Goal: Task Accomplishment & Management: Use online tool/utility

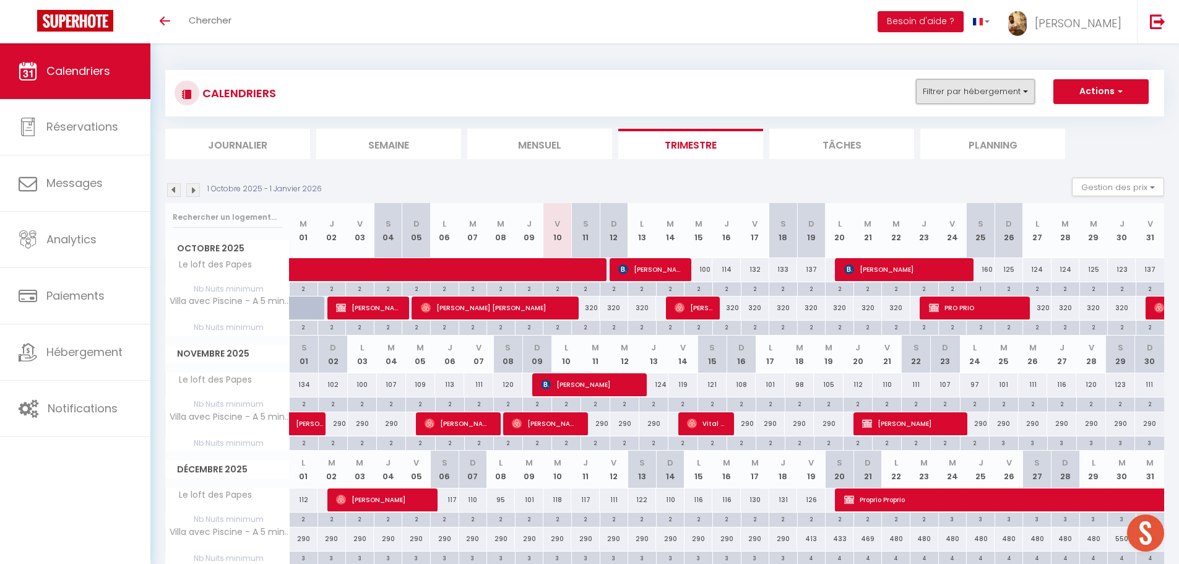
click at [998, 88] on button "Filtrer par hébergement" at bounding box center [975, 91] width 119 height 25
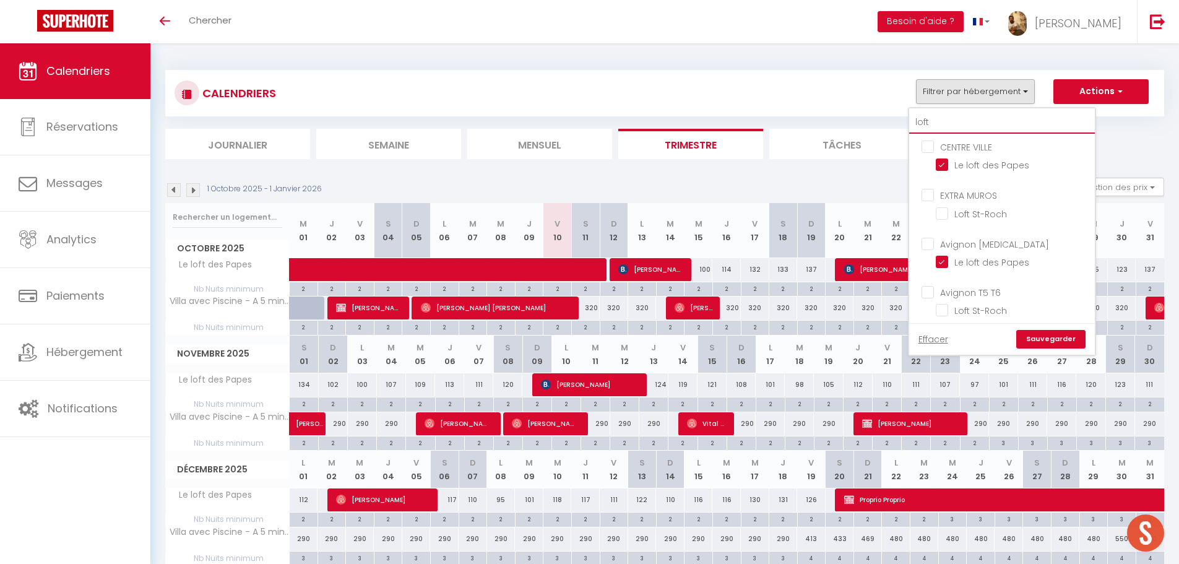
click at [967, 121] on input "loft" at bounding box center [1002, 122] width 186 height 22
type input "lof"
checkbox input "false"
type input "lo"
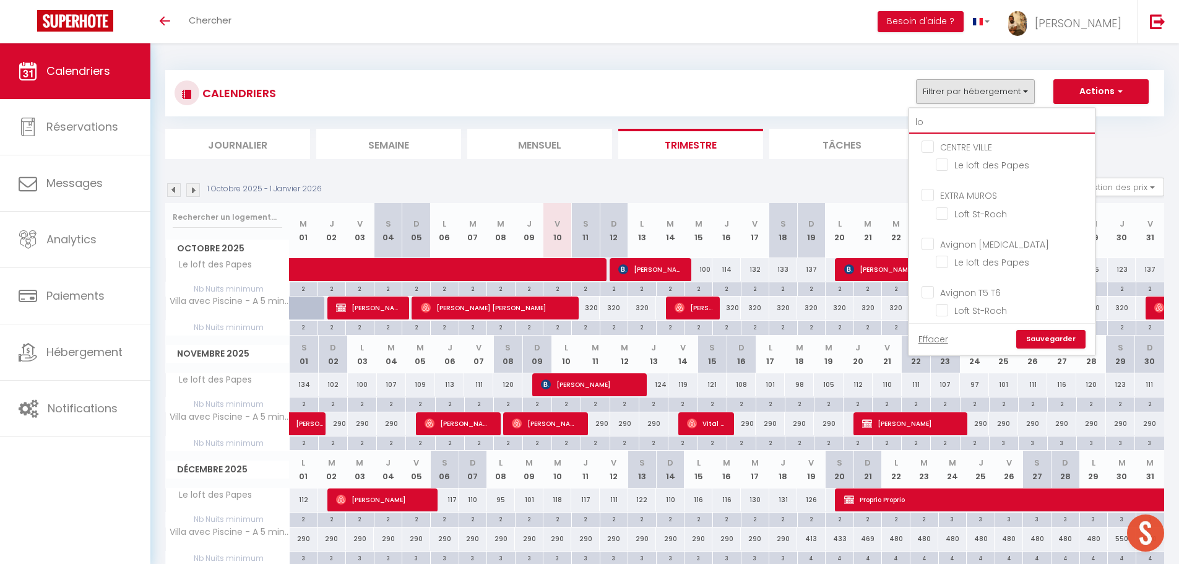
checkbox input "false"
type input "l"
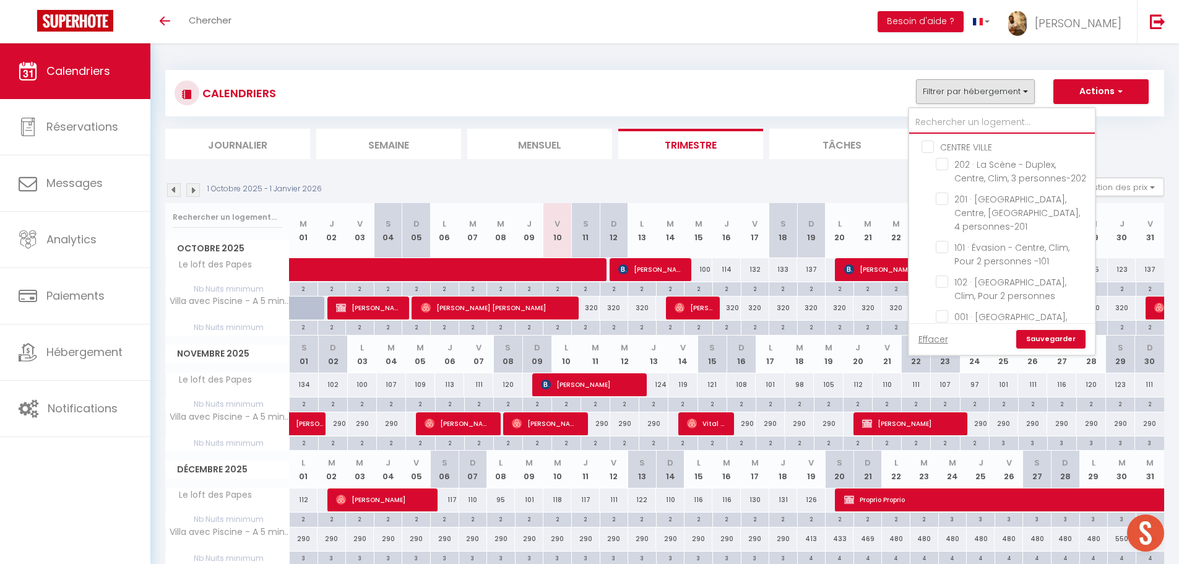
checkbox input "false"
type input "m"
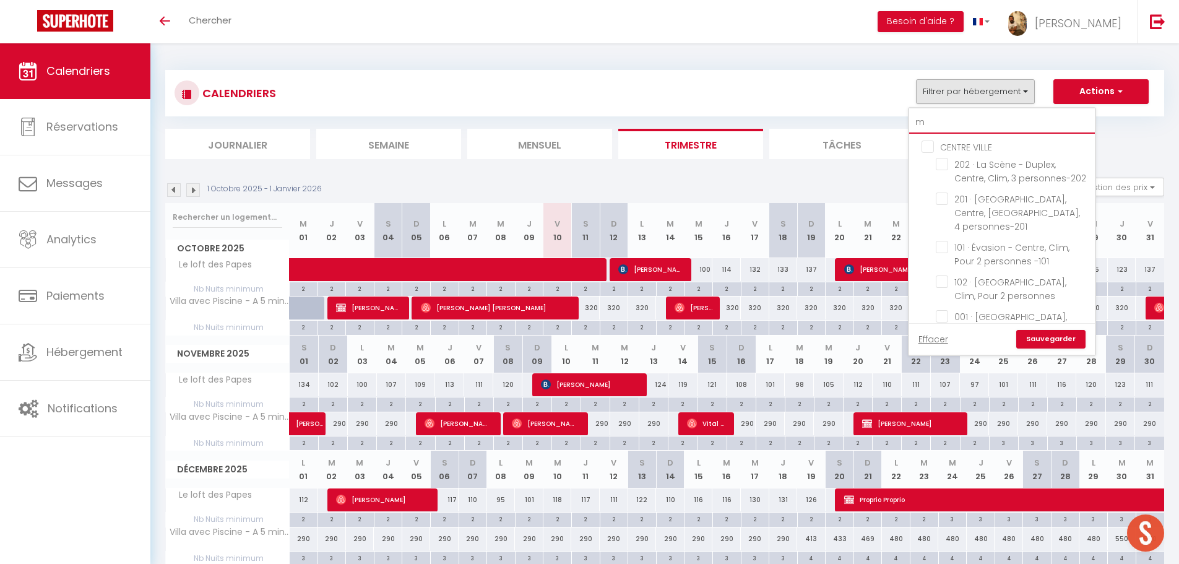
checkbox input "false"
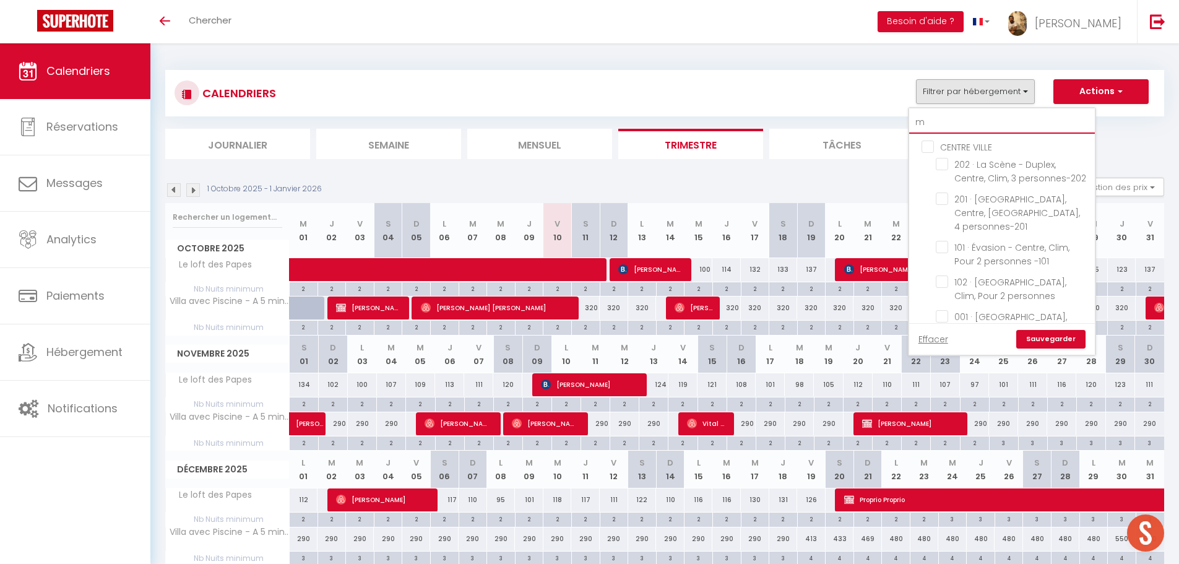
checkbox input "false"
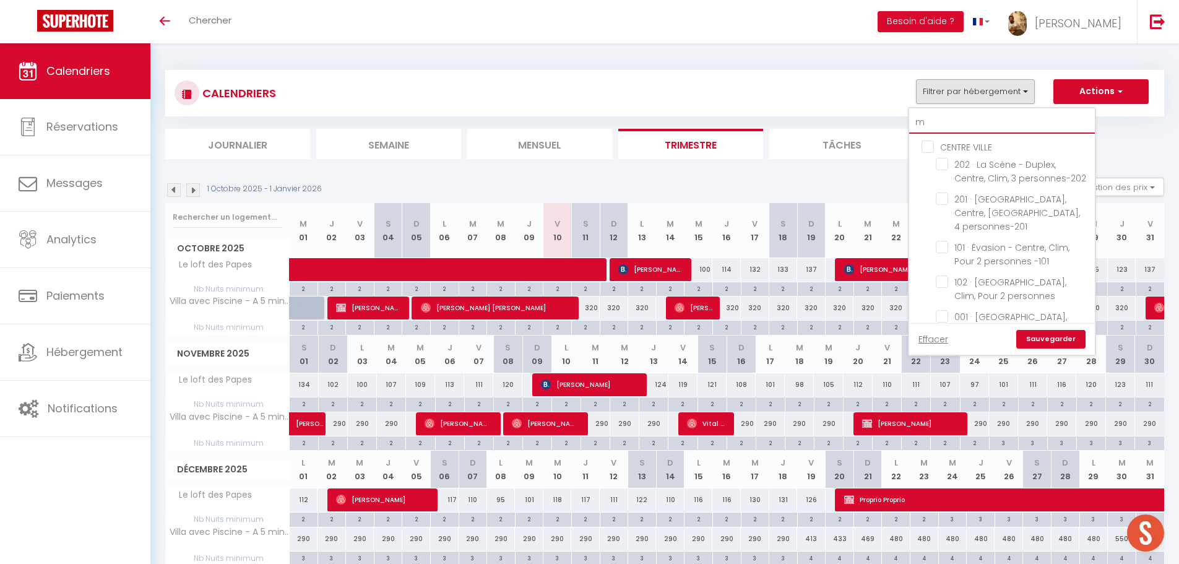
checkbox input "false"
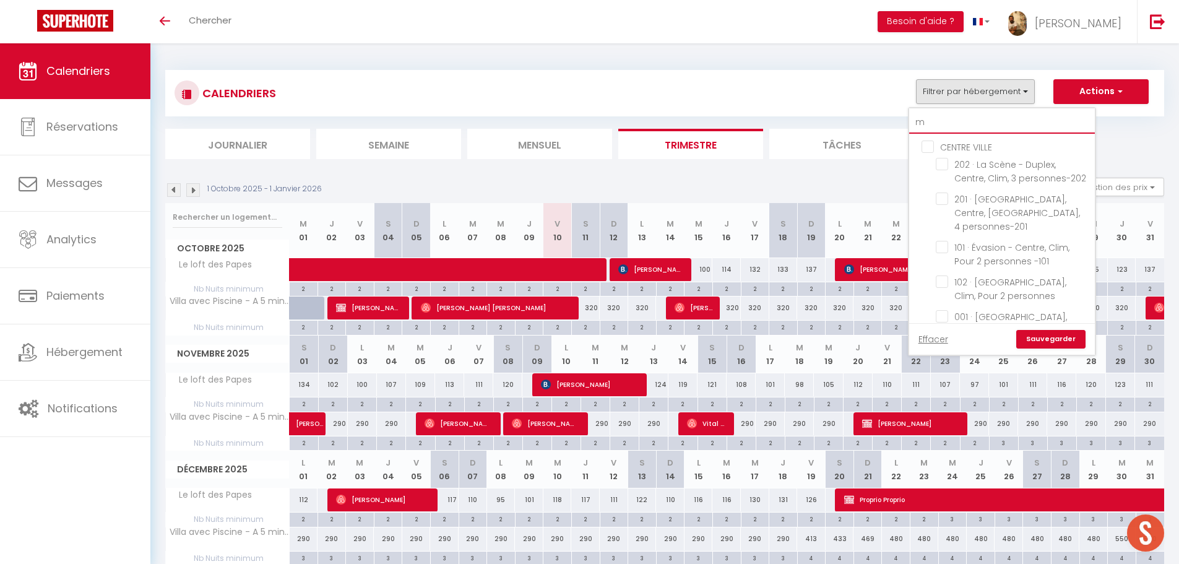
checkbox input "false"
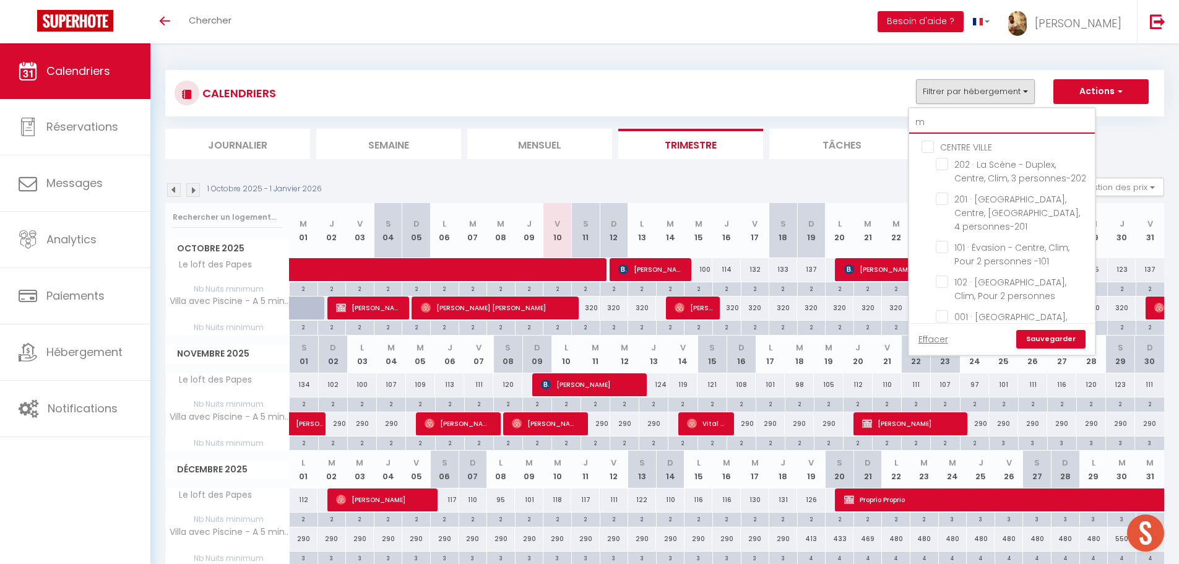
checkbox input "false"
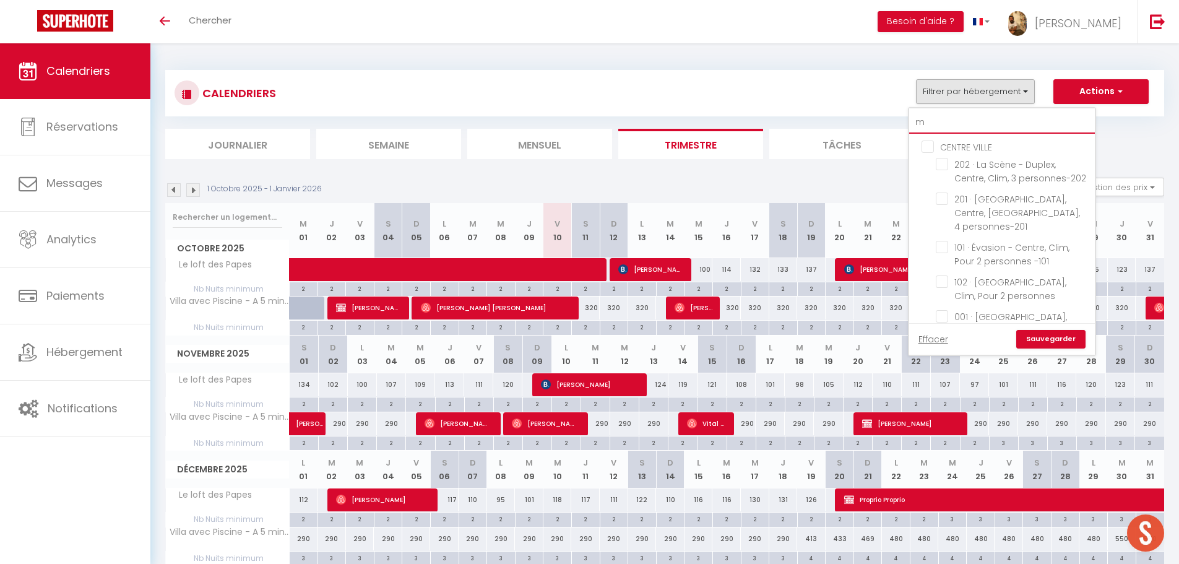
checkbox input "false"
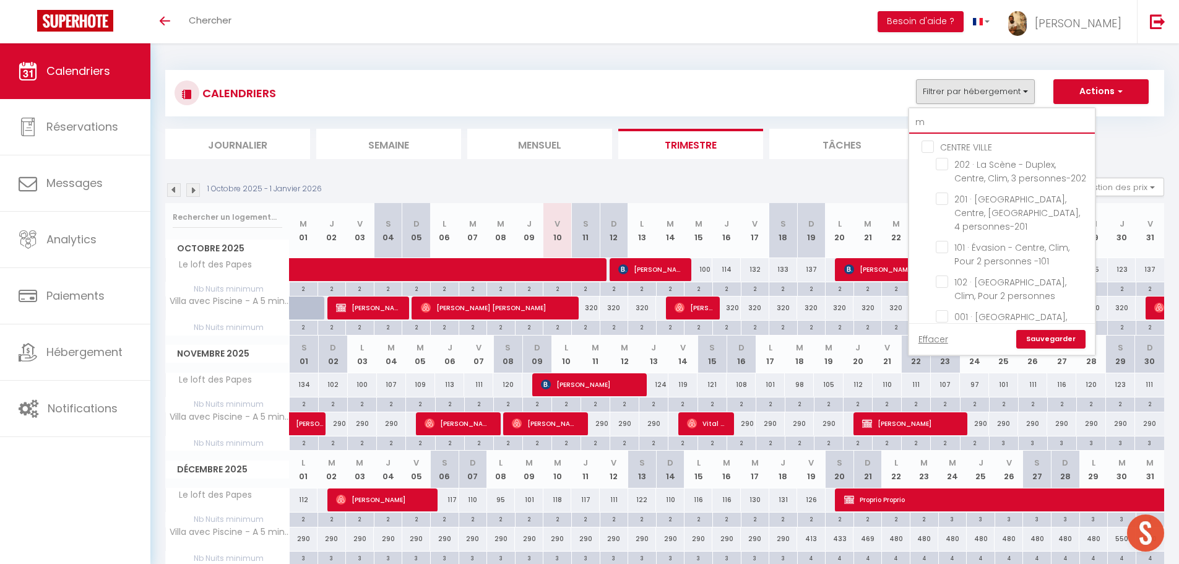
checkbox input "false"
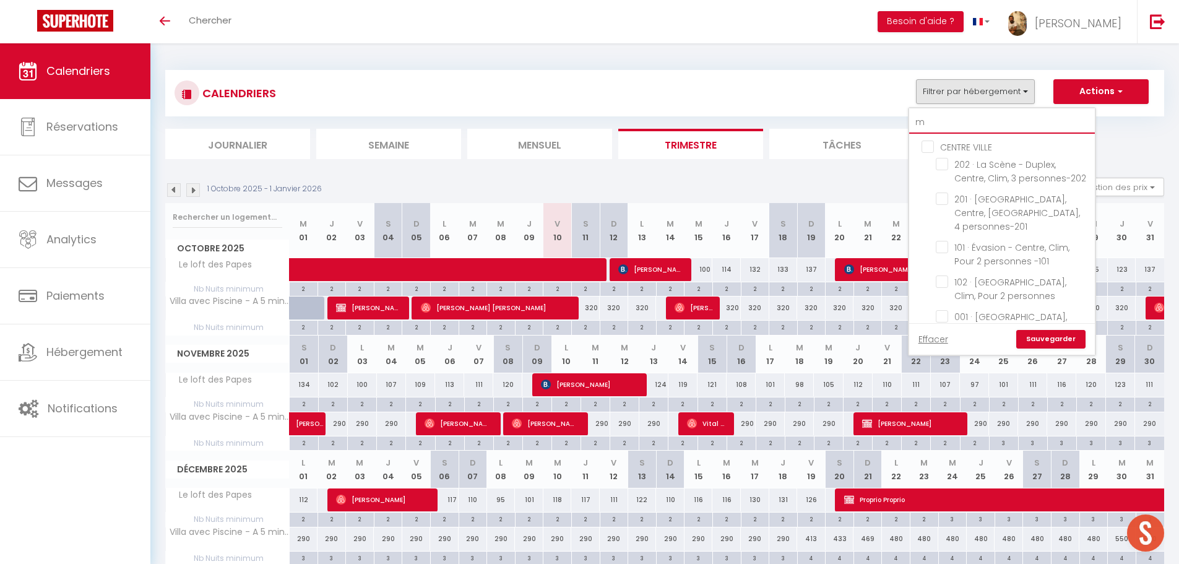
checkbox input "false"
checkbox input "true"
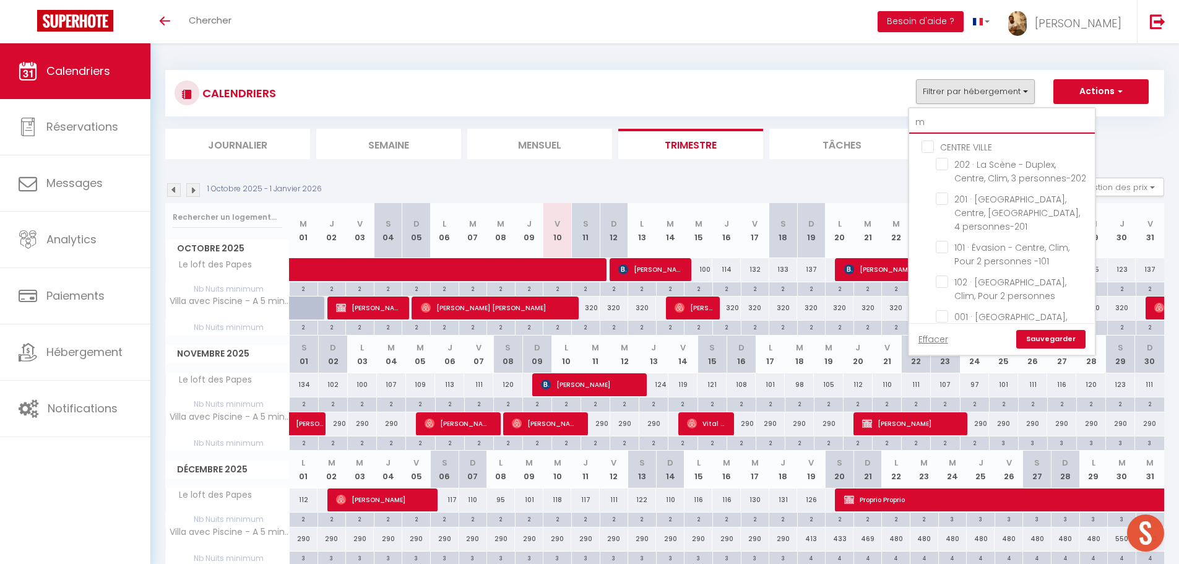
checkbox input "false"
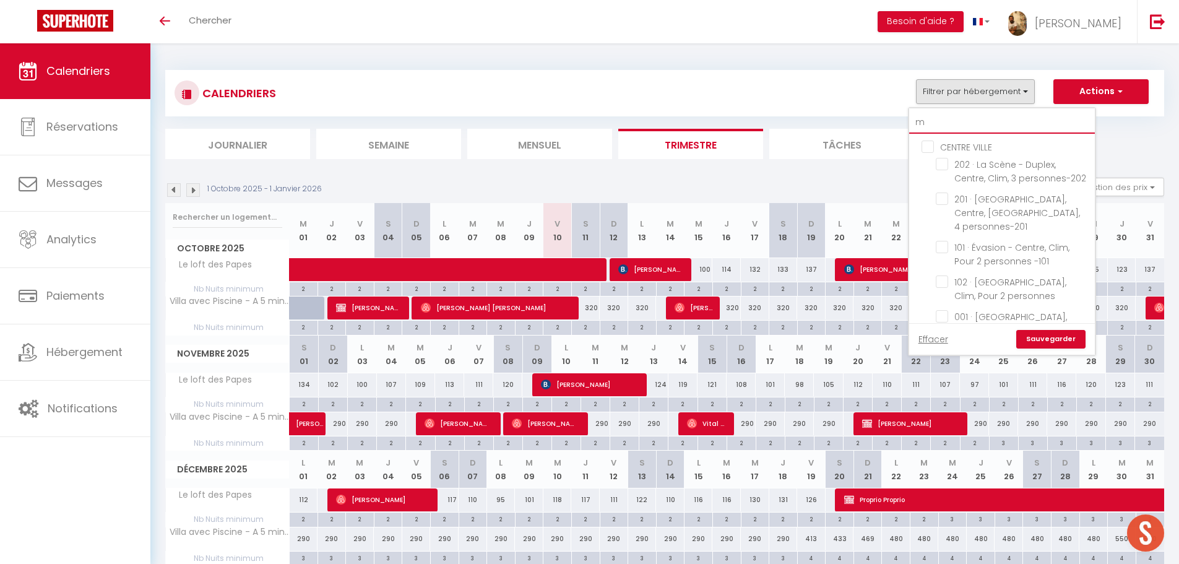
checkbox input "false"
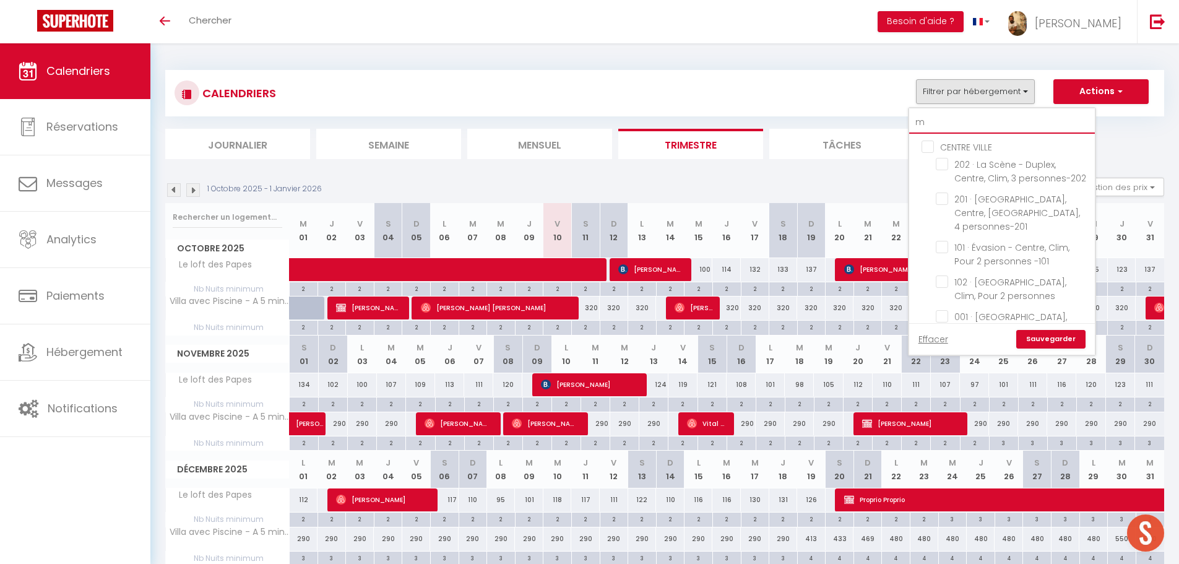
checkbox input "false"
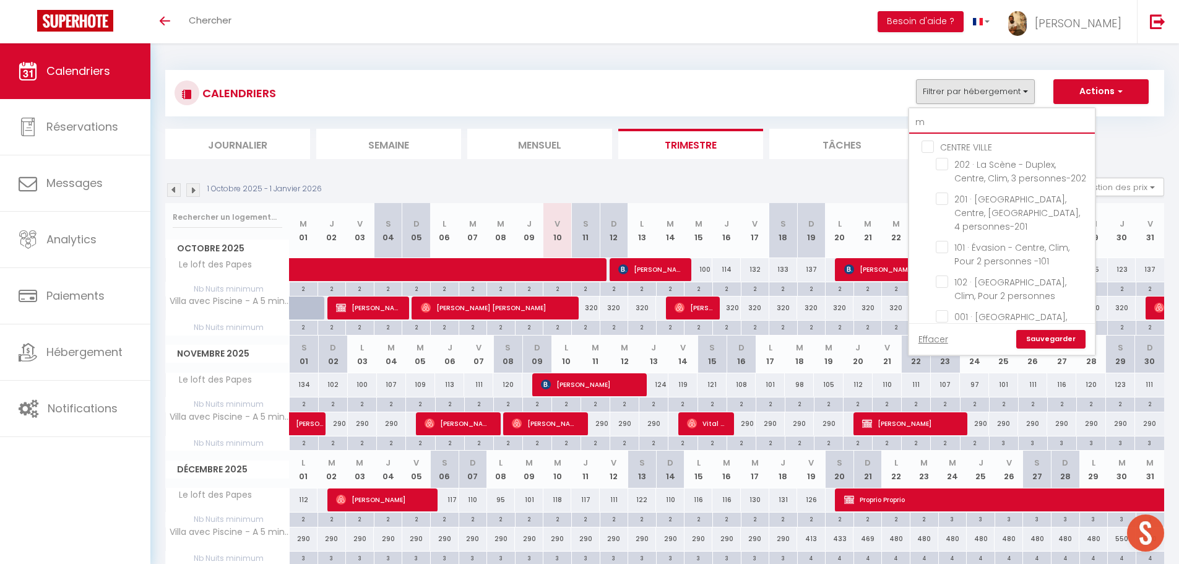
checkbox input "false"
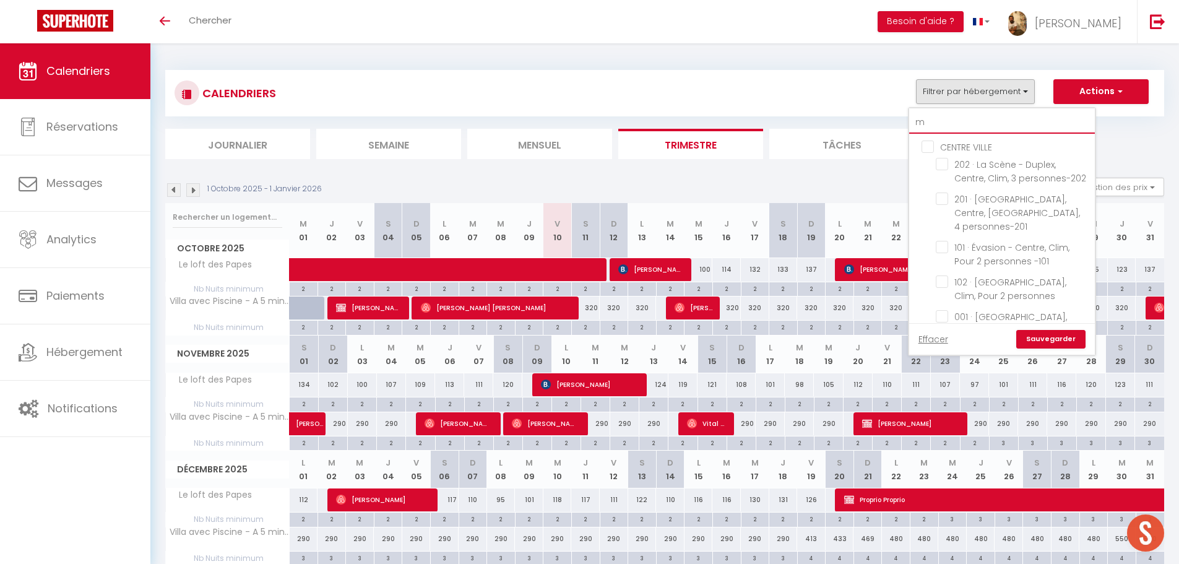
checkbox input "false"
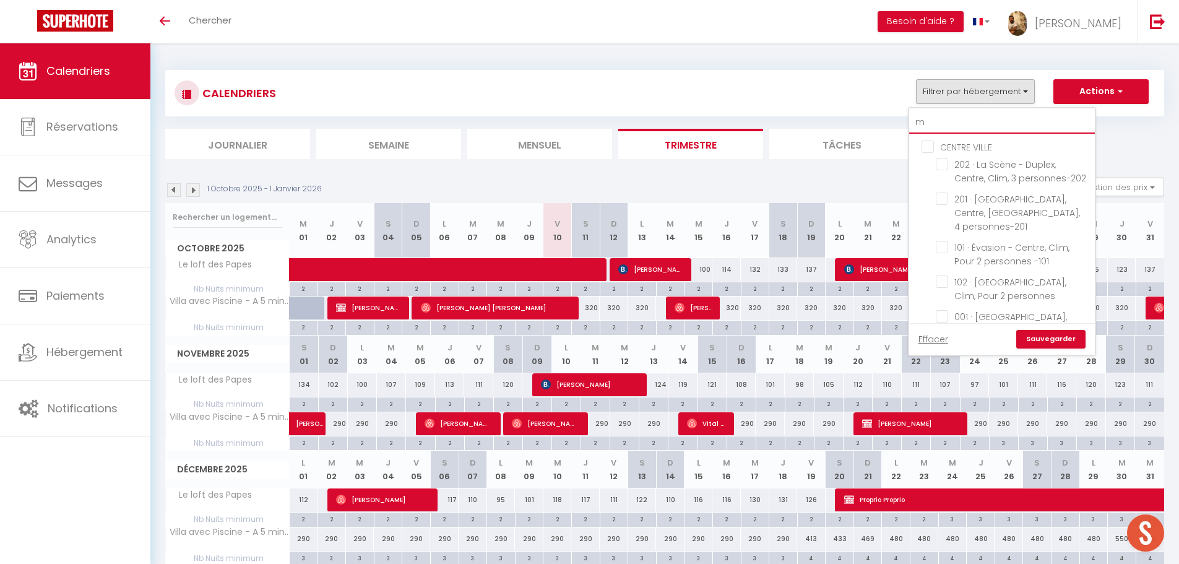
checkbox input "false"
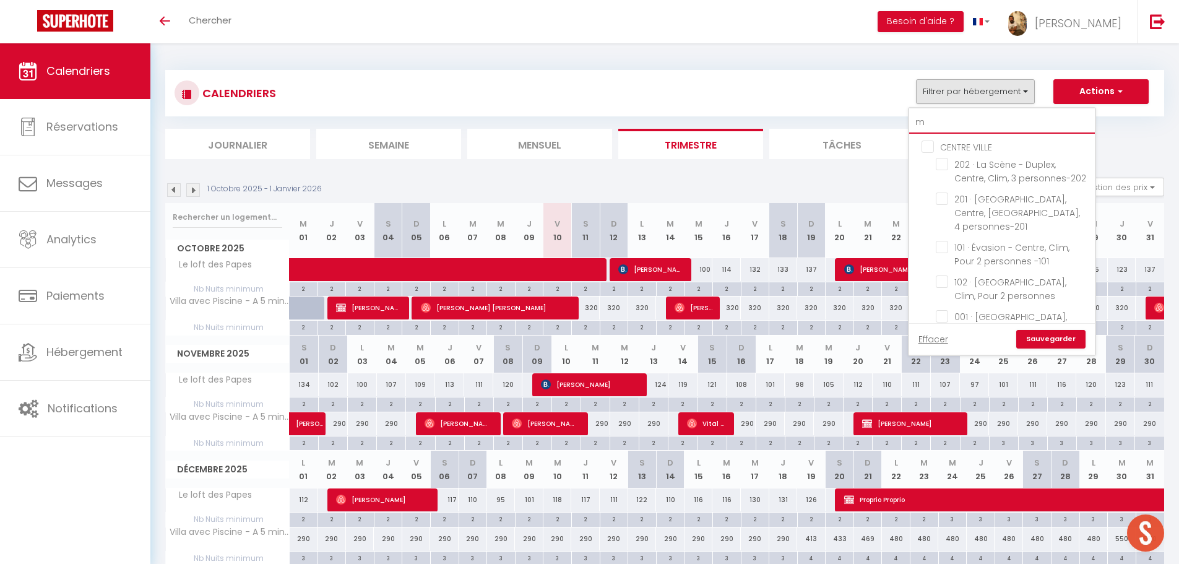
checkbox input "false"
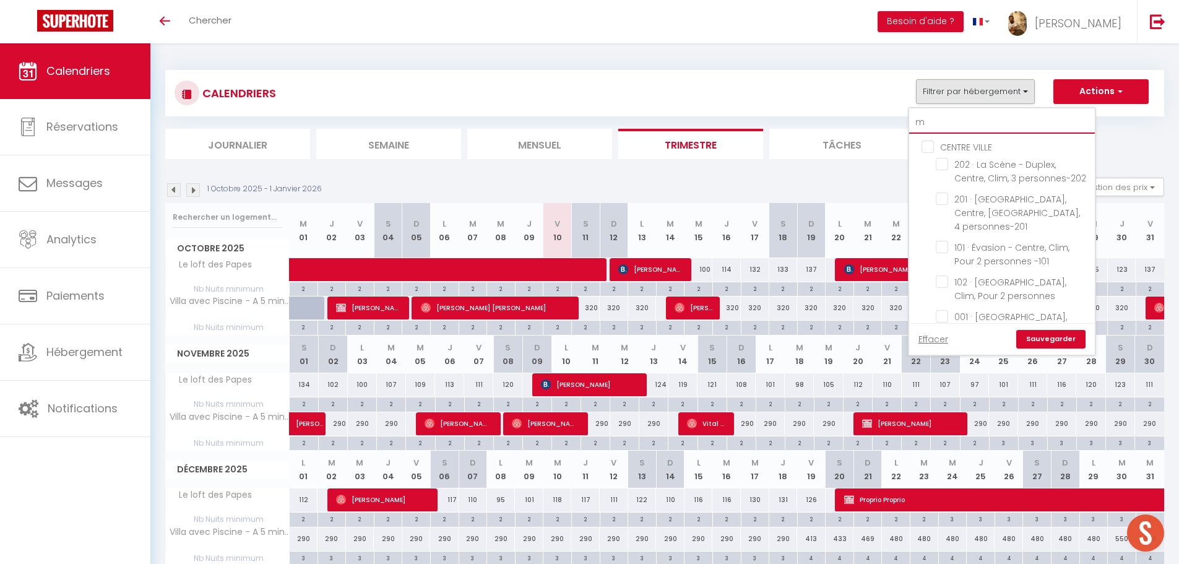
checkbox input "false"
type input "ma"
checkbox input "false"
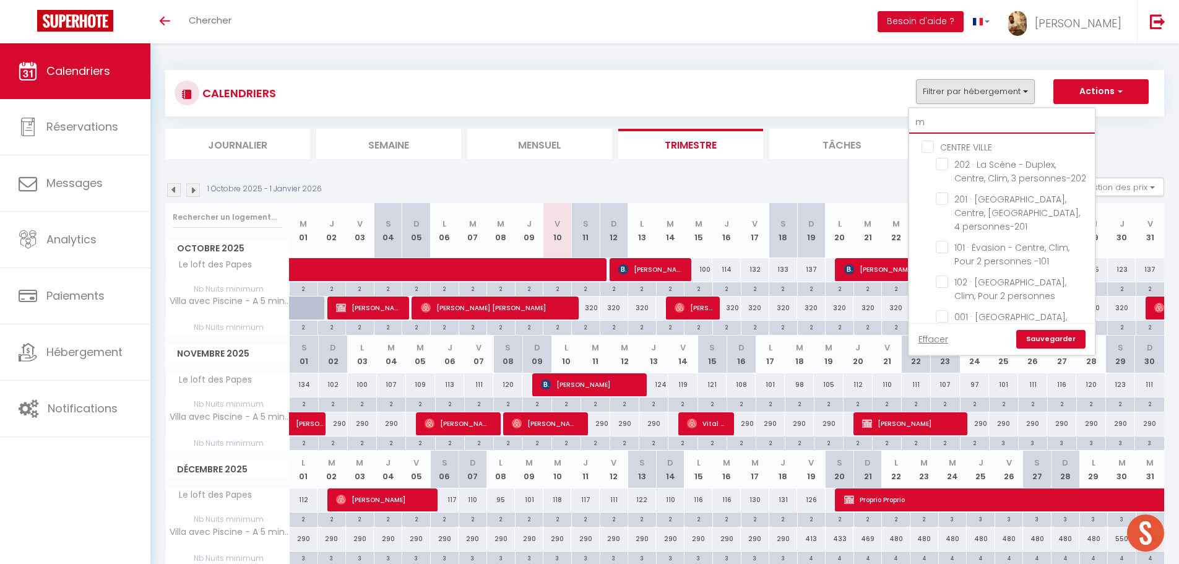
checkbox input "false"
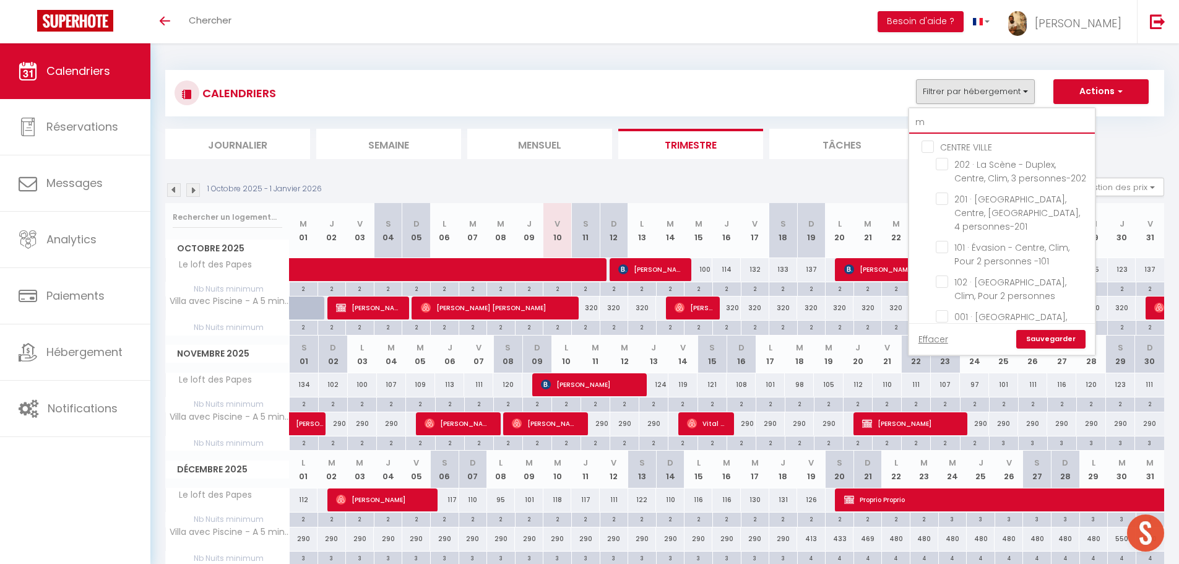
checkbox input "false"
checkbox input "true"
checkbox input "false"
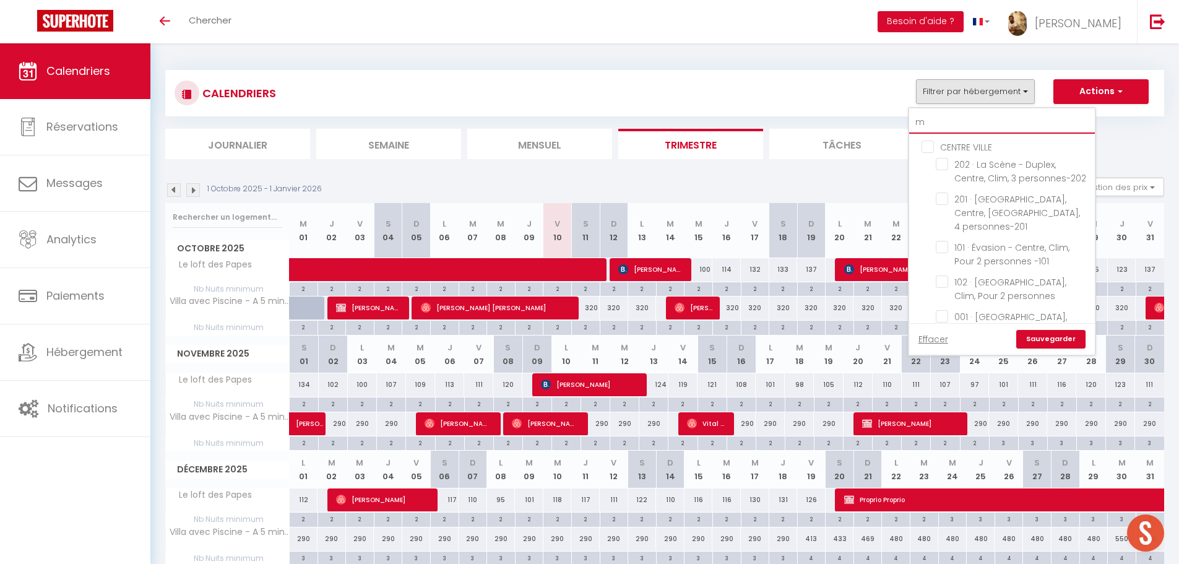
checkbox input "false"
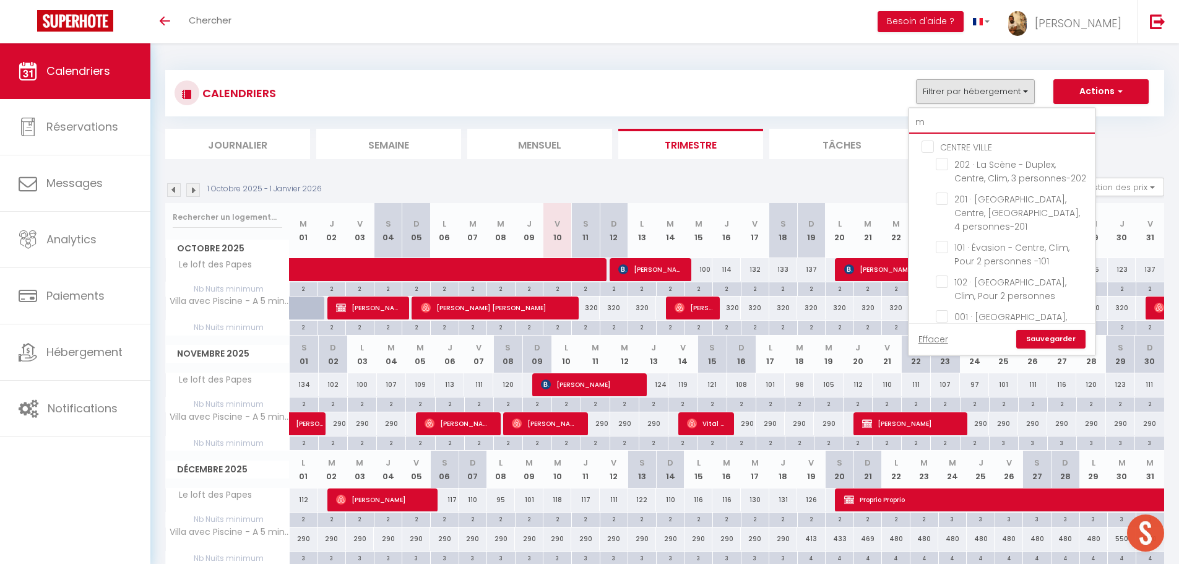
checkbox input "false"
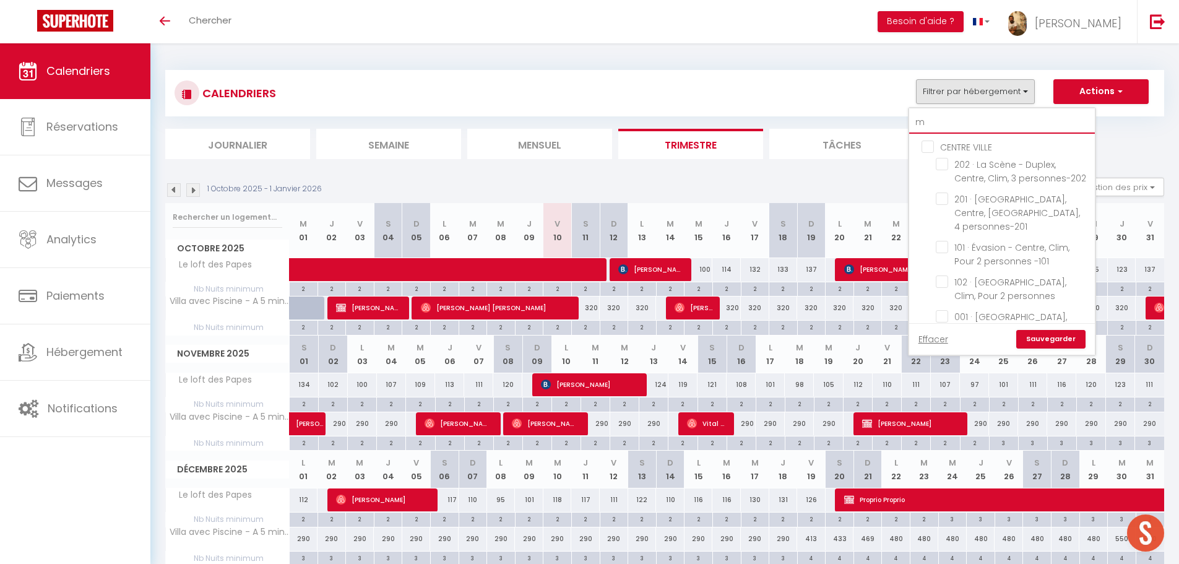
checkbox input "false"
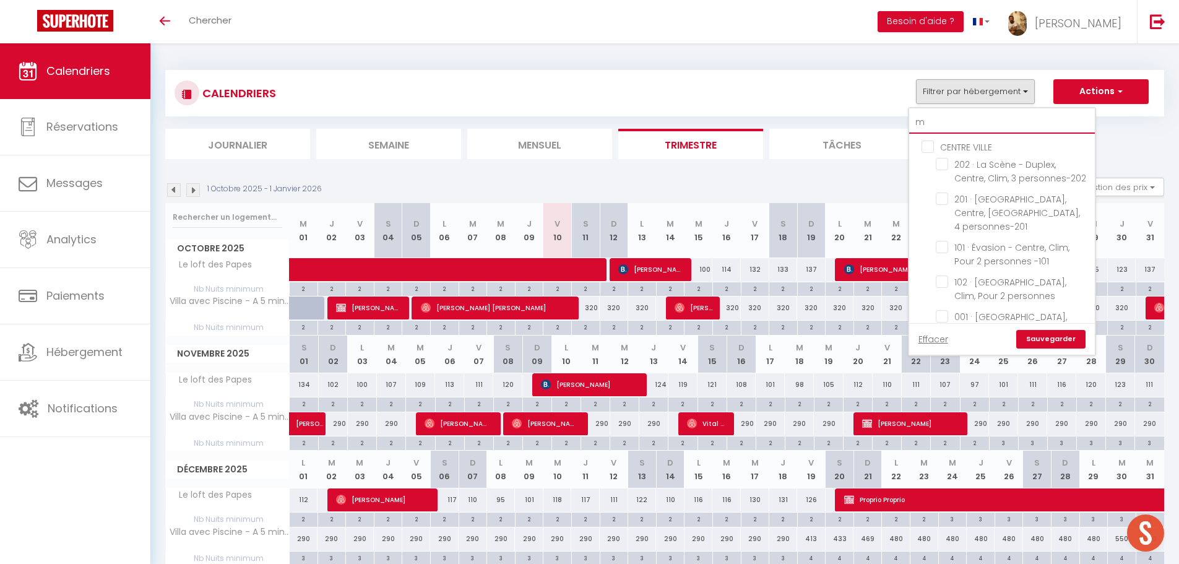
checkbox input "false"
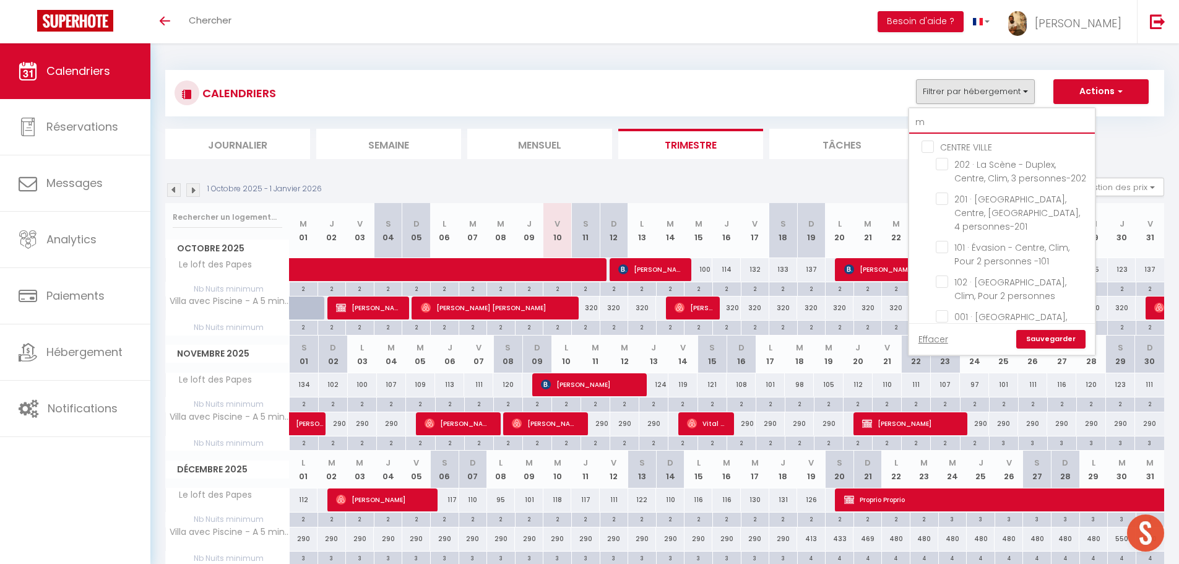
checkbox input "false"
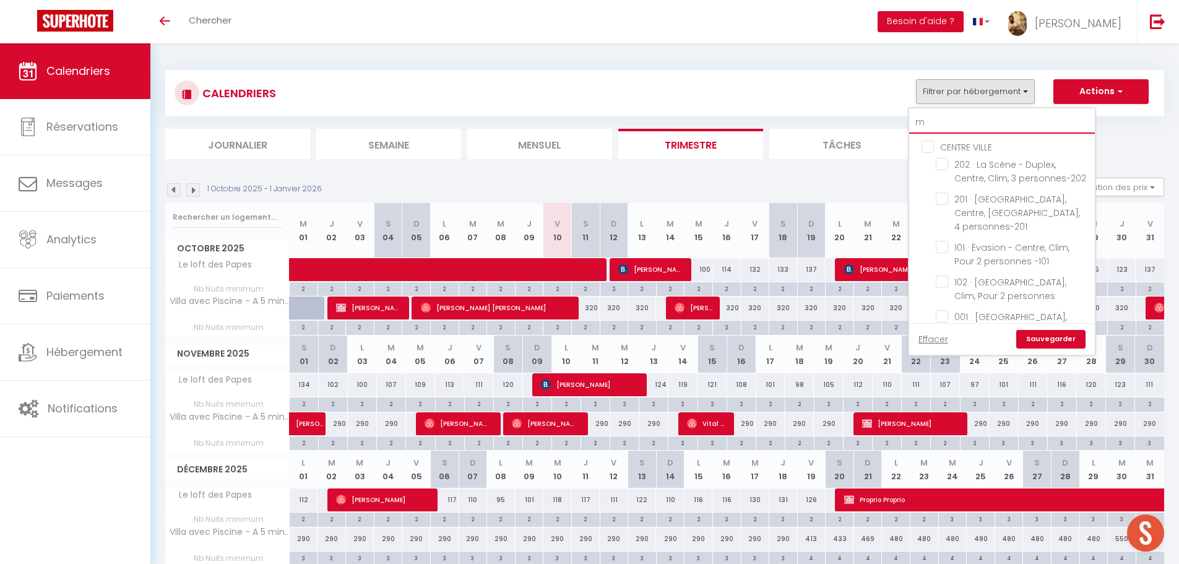
checkbox input "false"
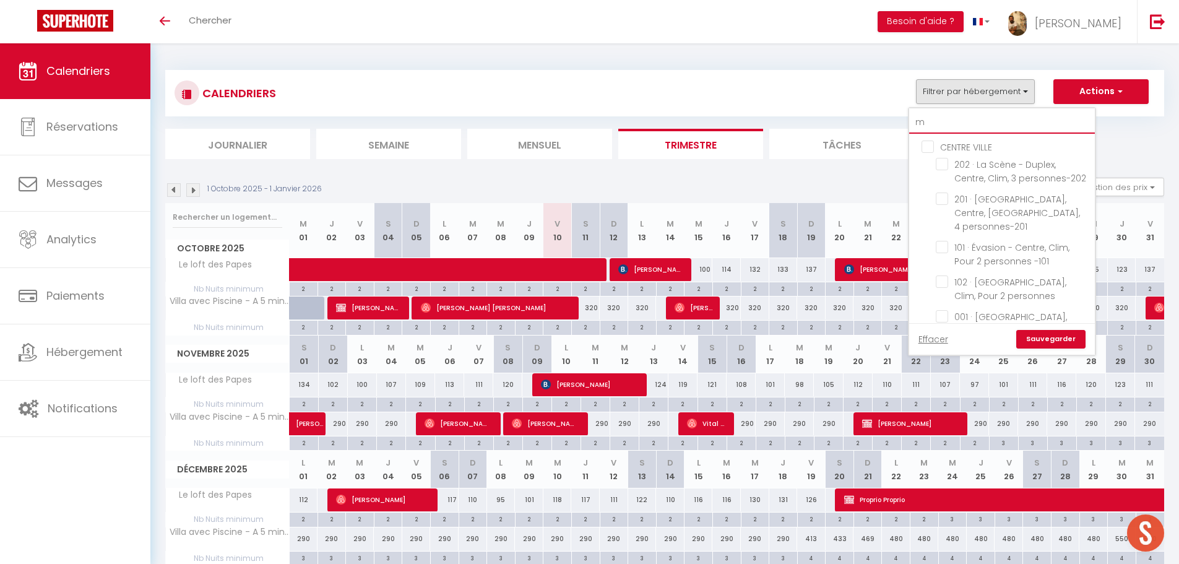
checkbox input "false"
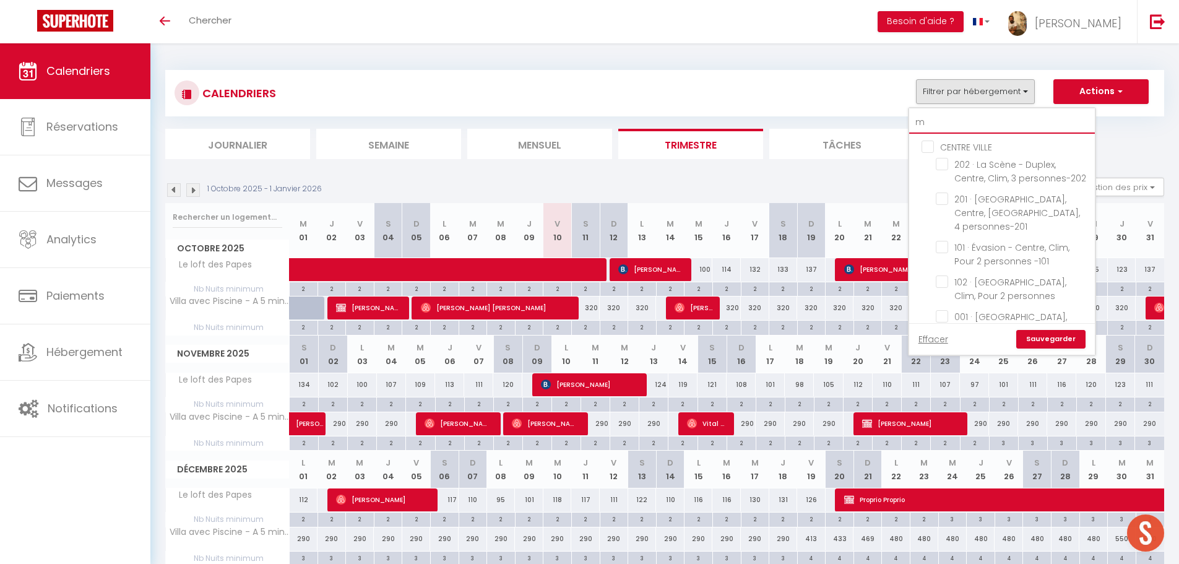
checkbox input "false"
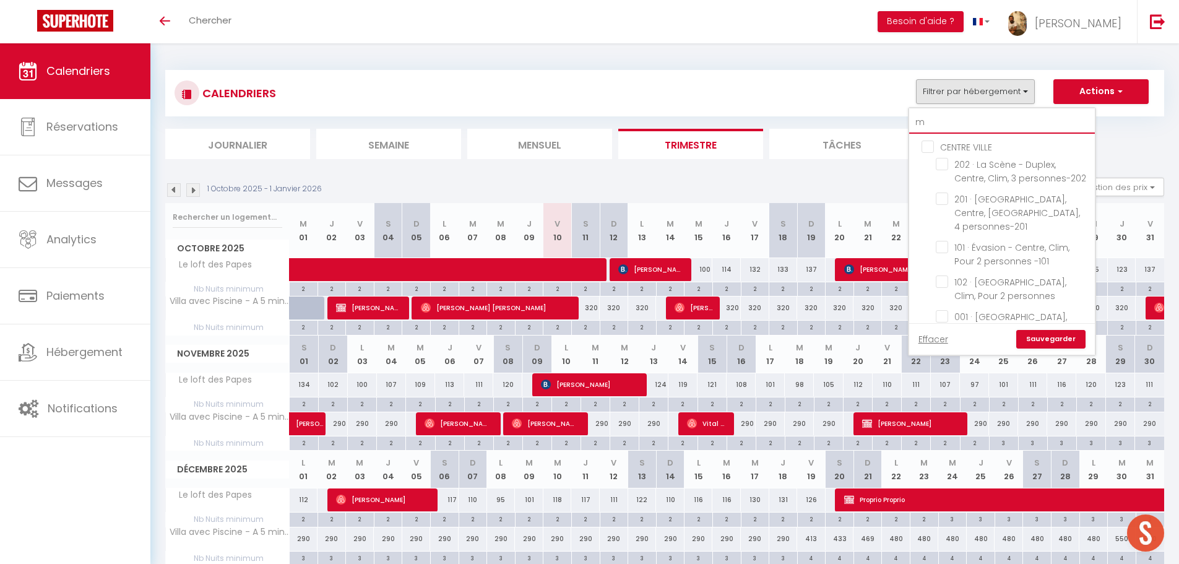
checkbox input "false"
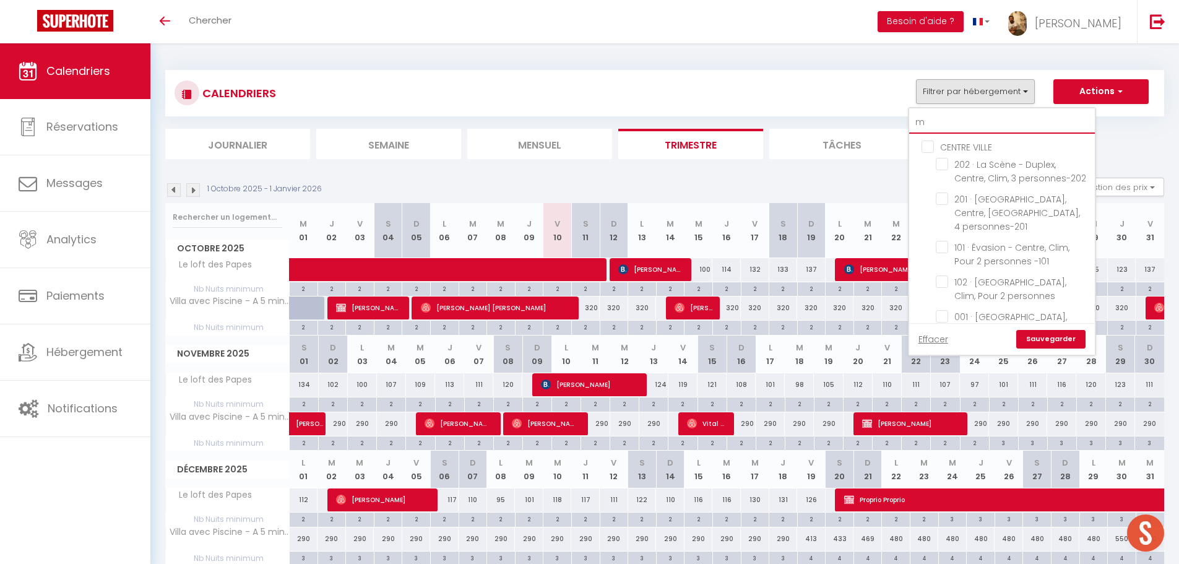
checkbox input "false"
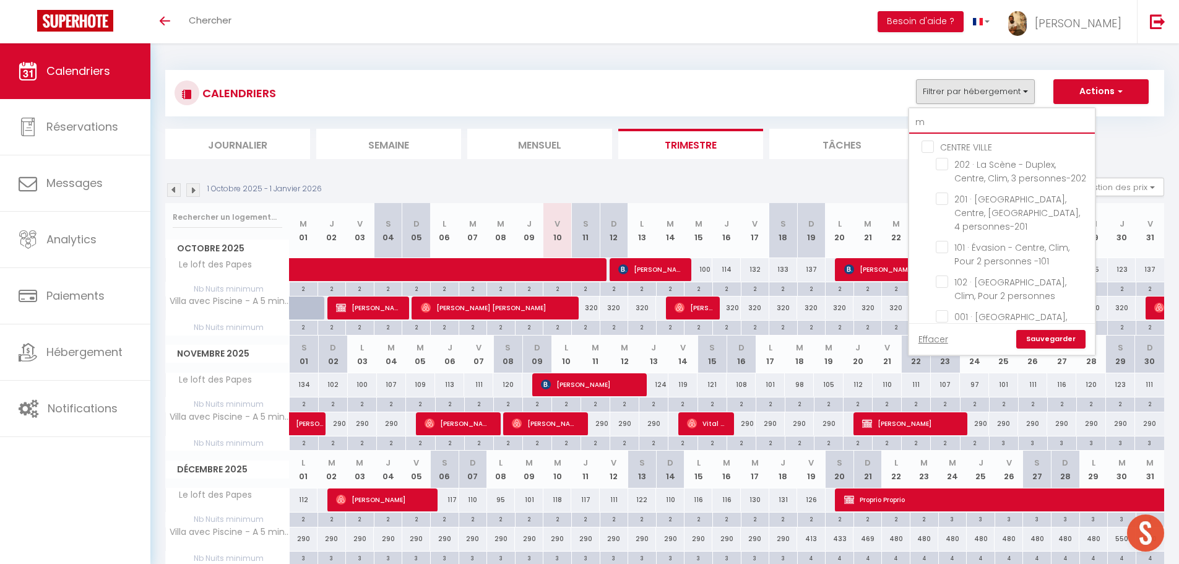
checkbox input "false"
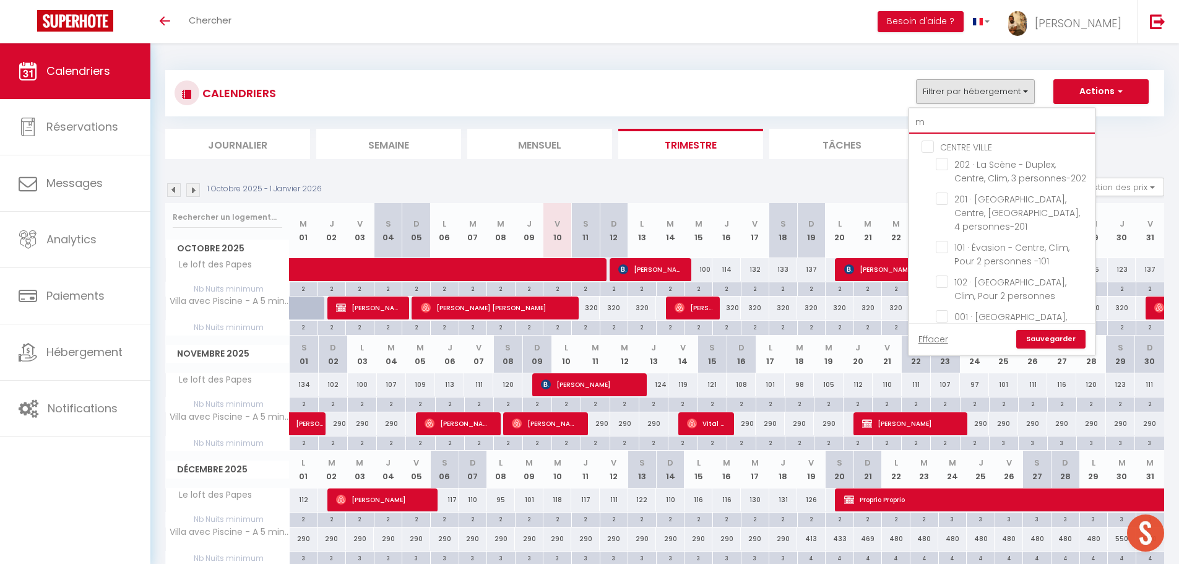
checkbox input "false"
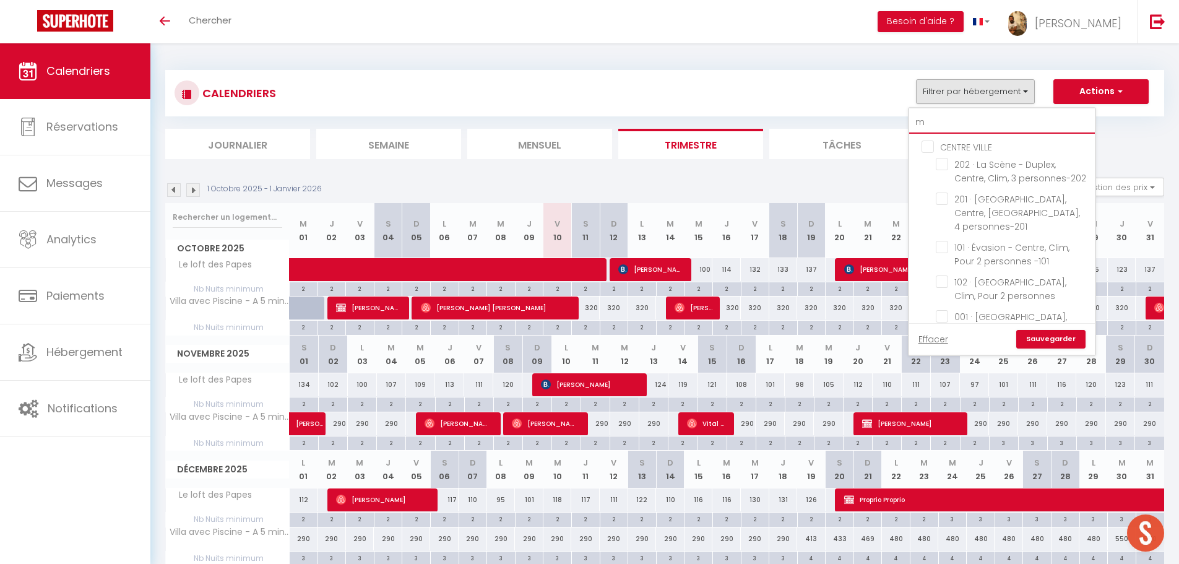
checkbox input "false"
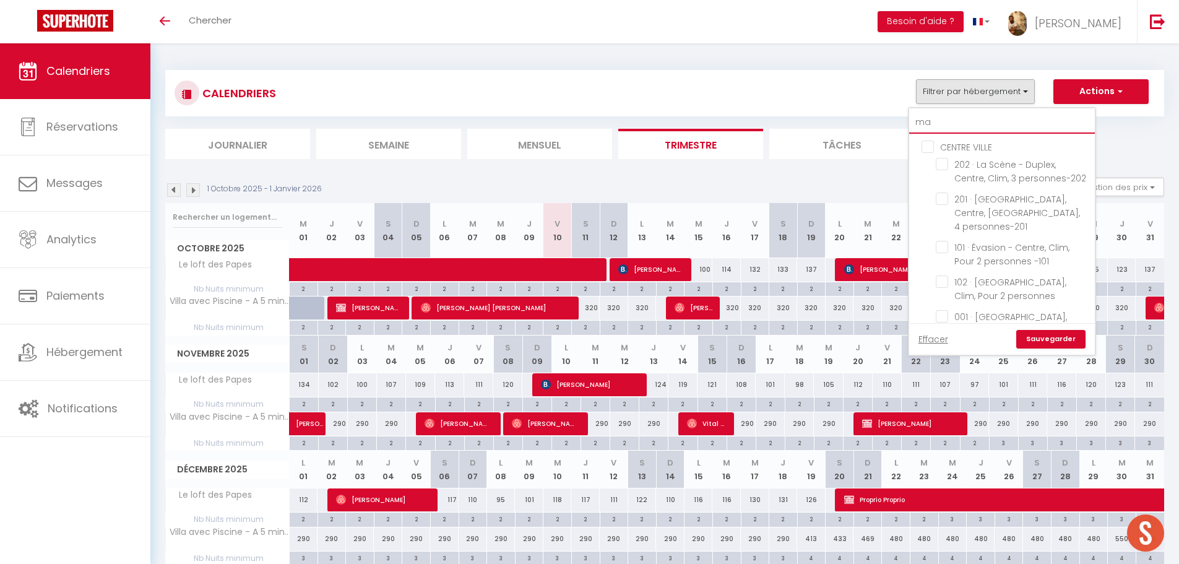
checkbox input "false"
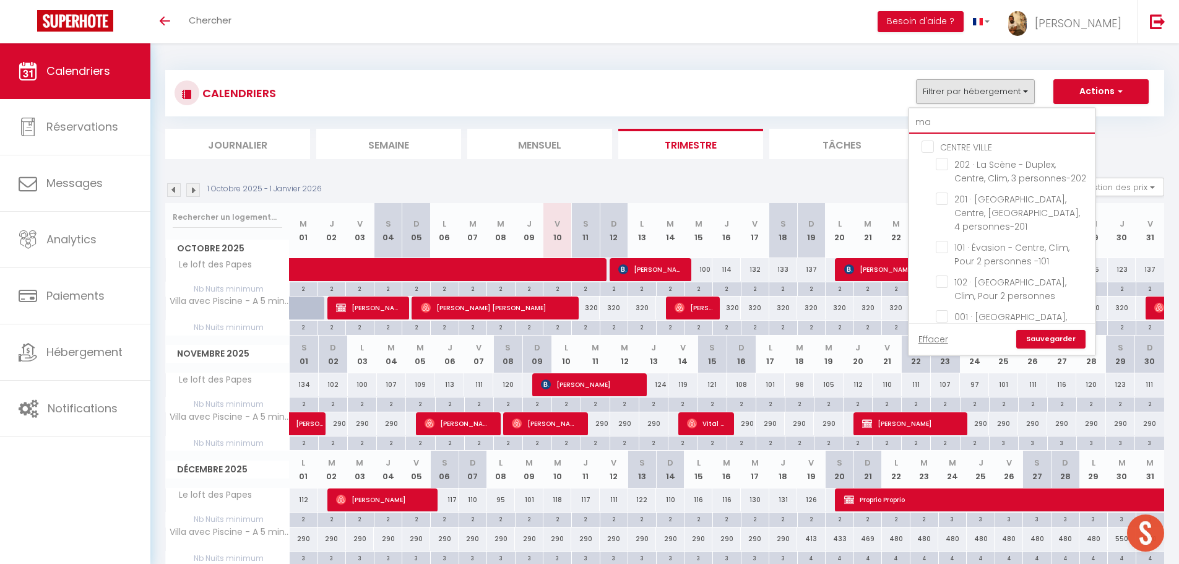
checkbox input "false"
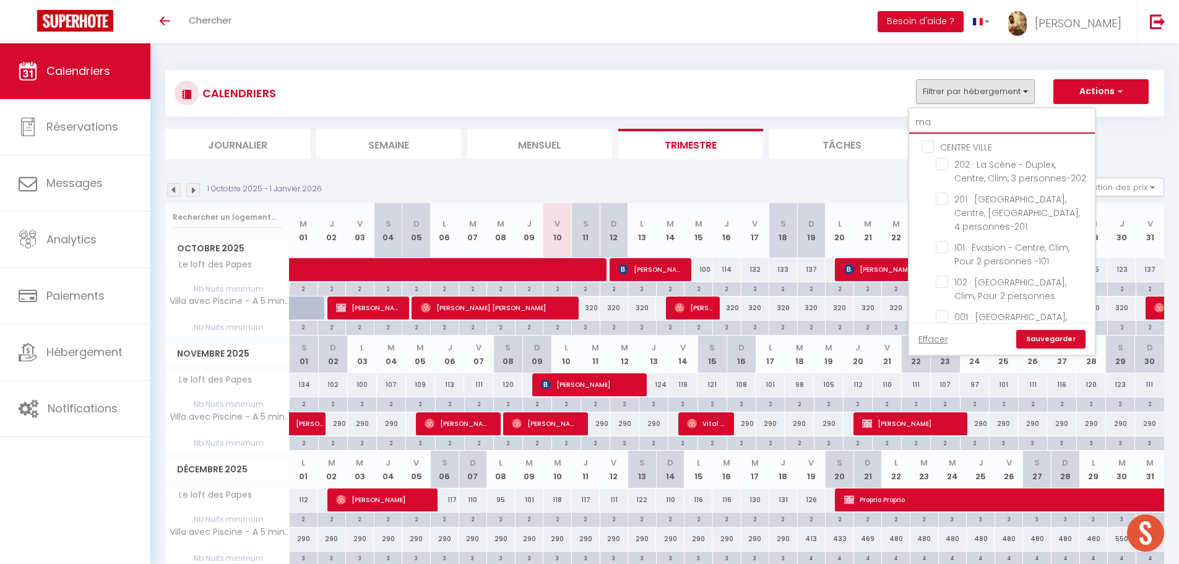
checkbox input "false"
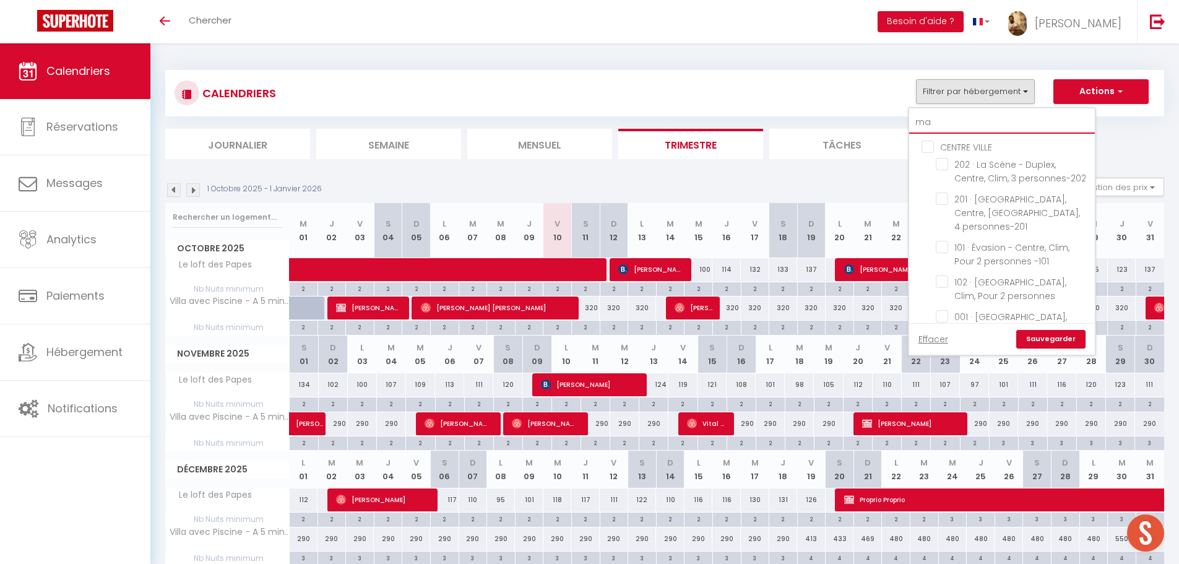
checkbox input "false"
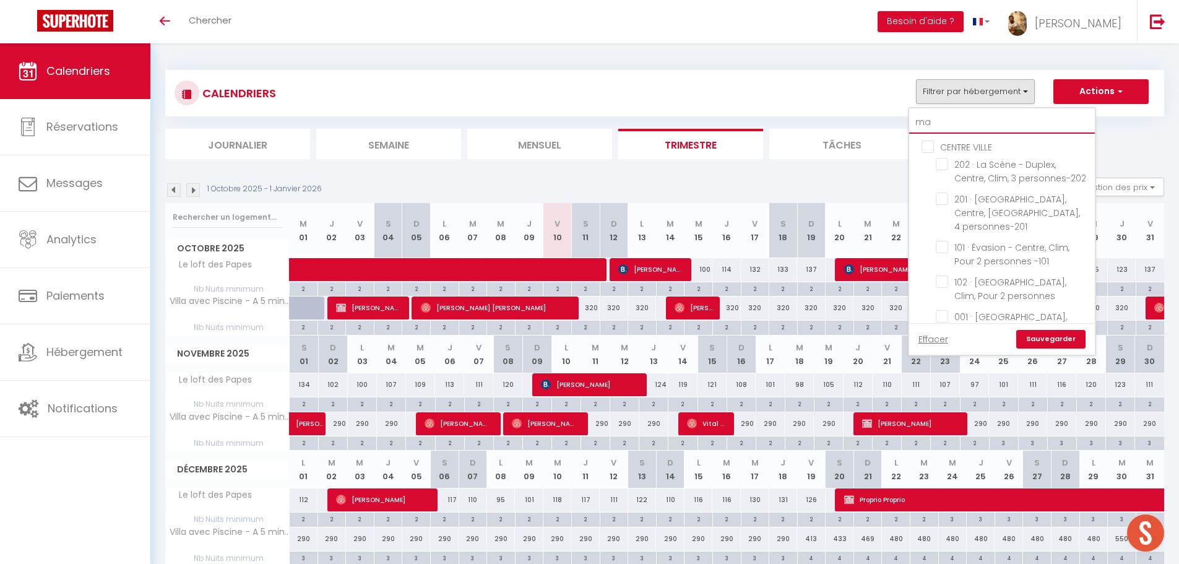
checkbox input "false"
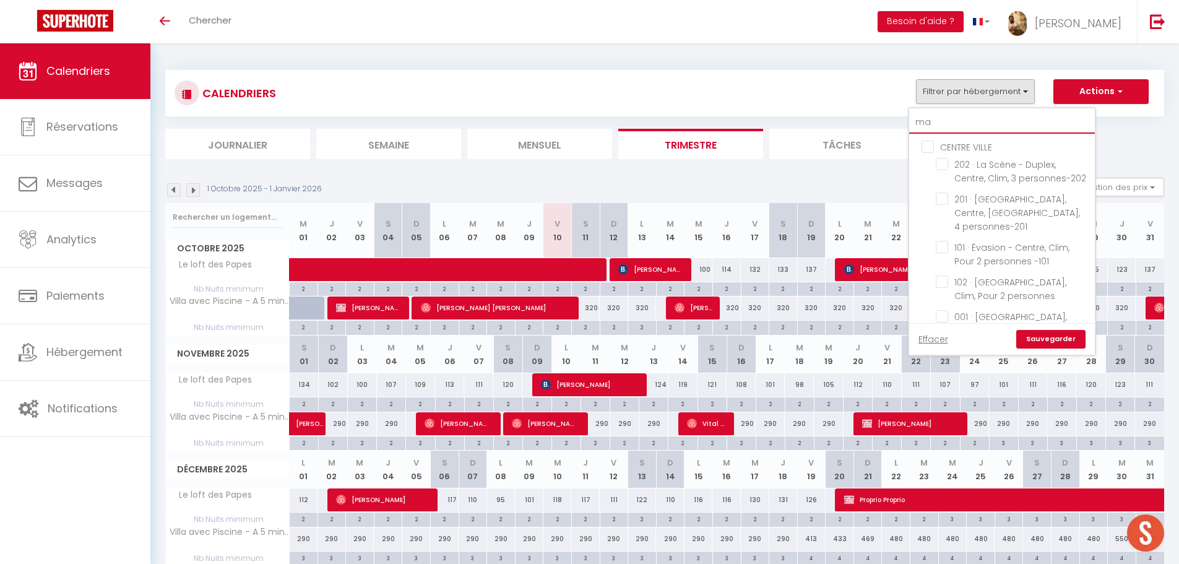
checkbox input "false"
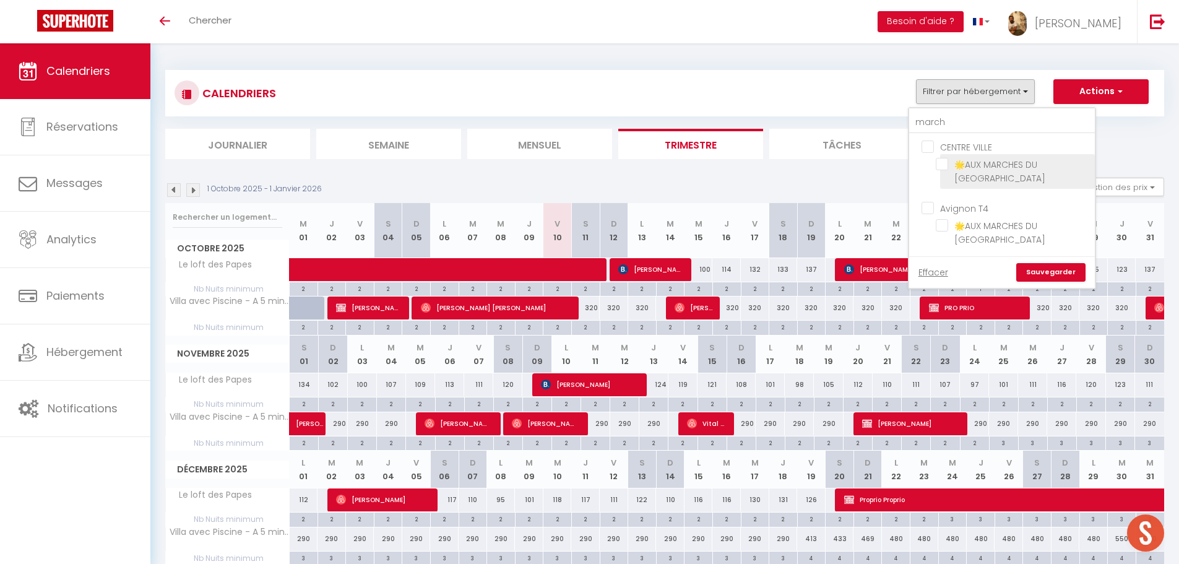
click at [943, 168] on input "🌟AUX MARCHES DU [GEOGRAPHIC_DATA]" at bounding box center [1012, 164] width 155 height 12
click at [1060, 275] on link "Sauvegarder" at bounding box center [1050, 272] width 69 height 19
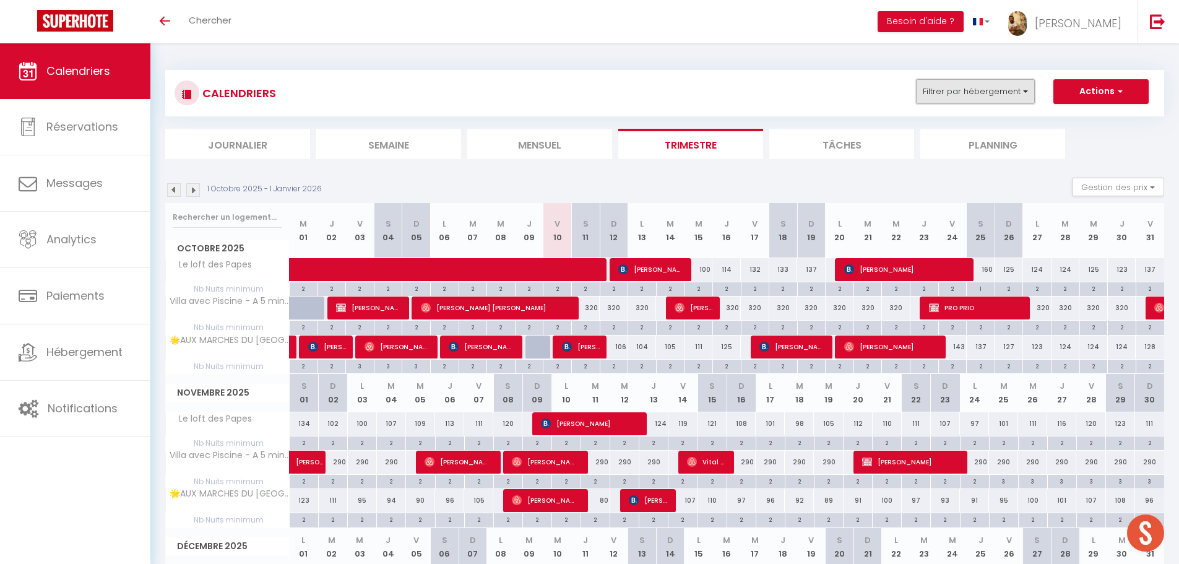
click at [945, 97] on button "Filtrer par hébergement" at bounding box center [975, 91] width 119 height 25
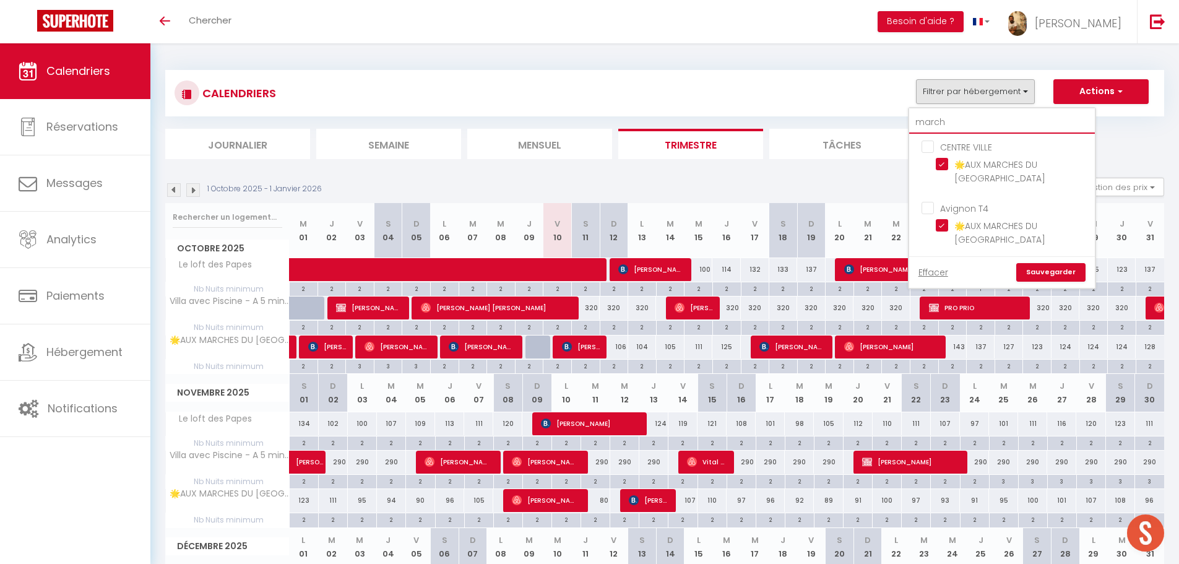
drag, startPoint x: 953, startPoint y: 121, endPoint x: 793, endPoint y: 160, distance: 165.0
click at [793, 160] on div "CALENDRIERS Filtrer par hébergement march CENTRE VILLE 🌟AUX MARCHES DU PALAIS🌟S…" at bounding box center [664, 387] width 998 height 659
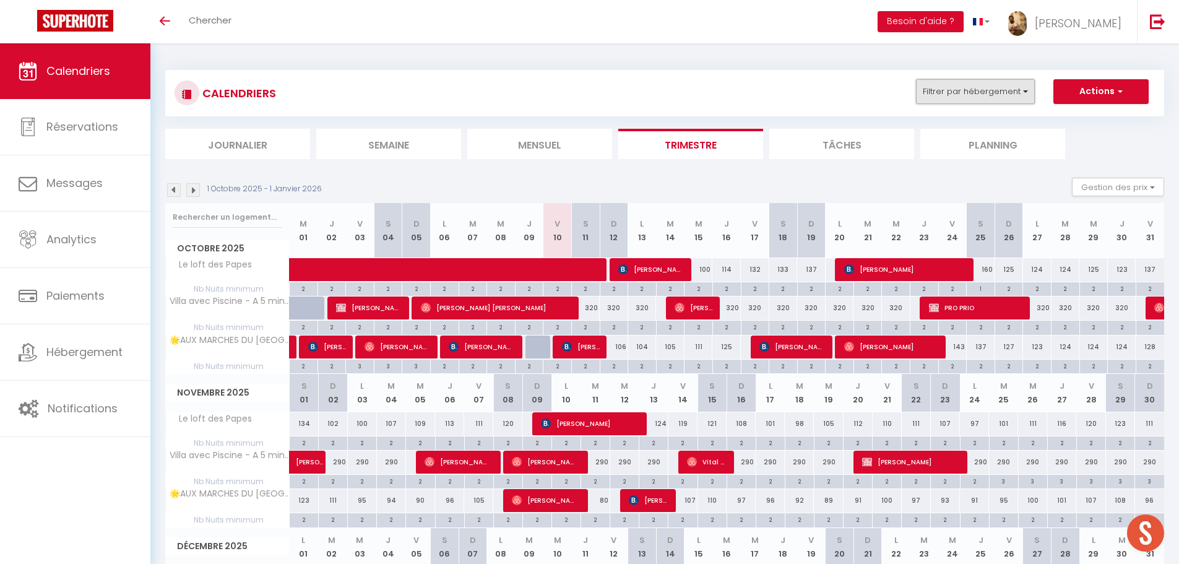
click at [1020, 92] on button "Filtrer par hébergement" at bounding box center [975, 91] width 119 height 25
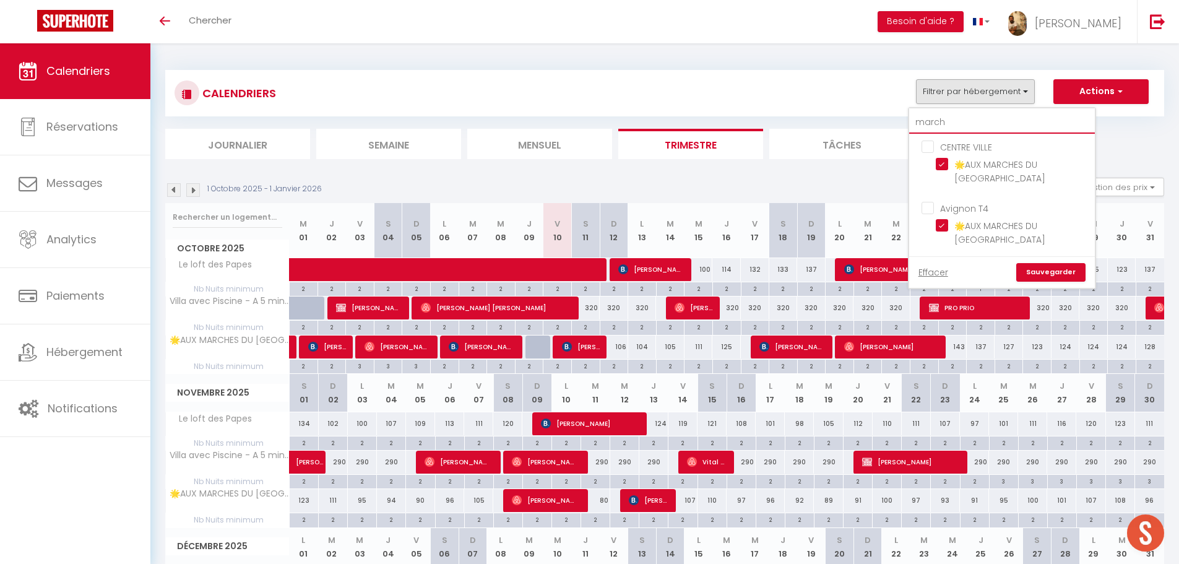
click at [989, 121] on input "march" at bounding box center [1002, 122] width 186 height 22
click at [937, 164] on input "Le Banastier - Wi-Fi - [GEOGRAPHIC_DATA] à 200m" at bounding box center [1012, 164] width 155 height 12
click at [1076, 267] on link "Sauvegarder" at bounding box center [1050, 272] width 69 height 19
